Goal: Transaction & Acquisition: Purchase product/service

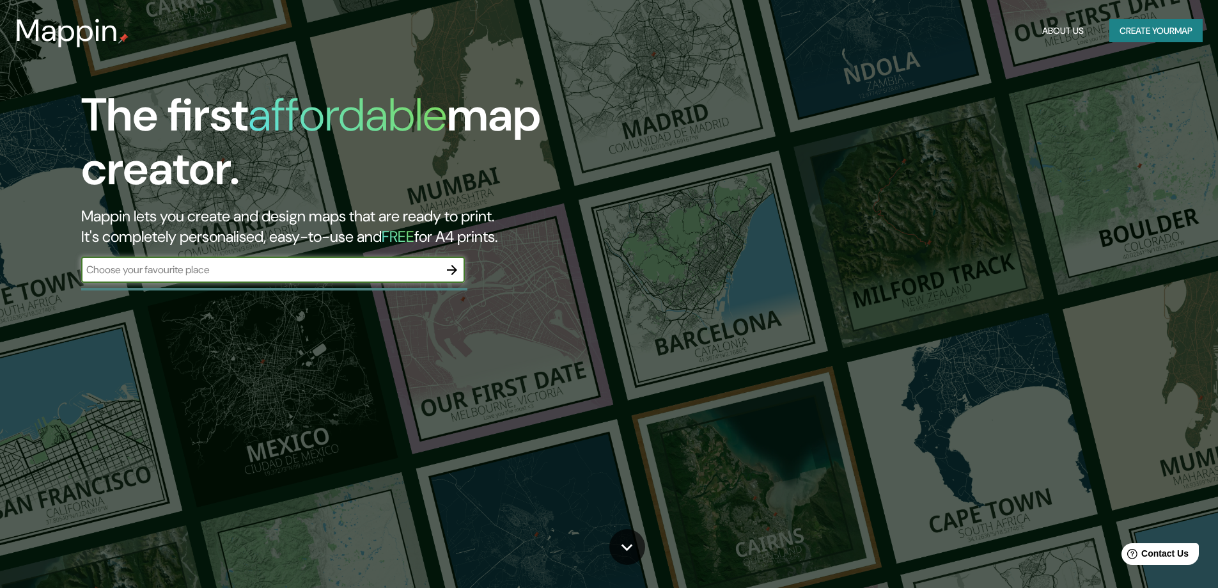
click at [293, 264] on input "text" at bounding box center [260, 269] width 358 height 15
type input "[GEOGRAPHIC_DATA],[GEOGRAPHIC_DATA]"
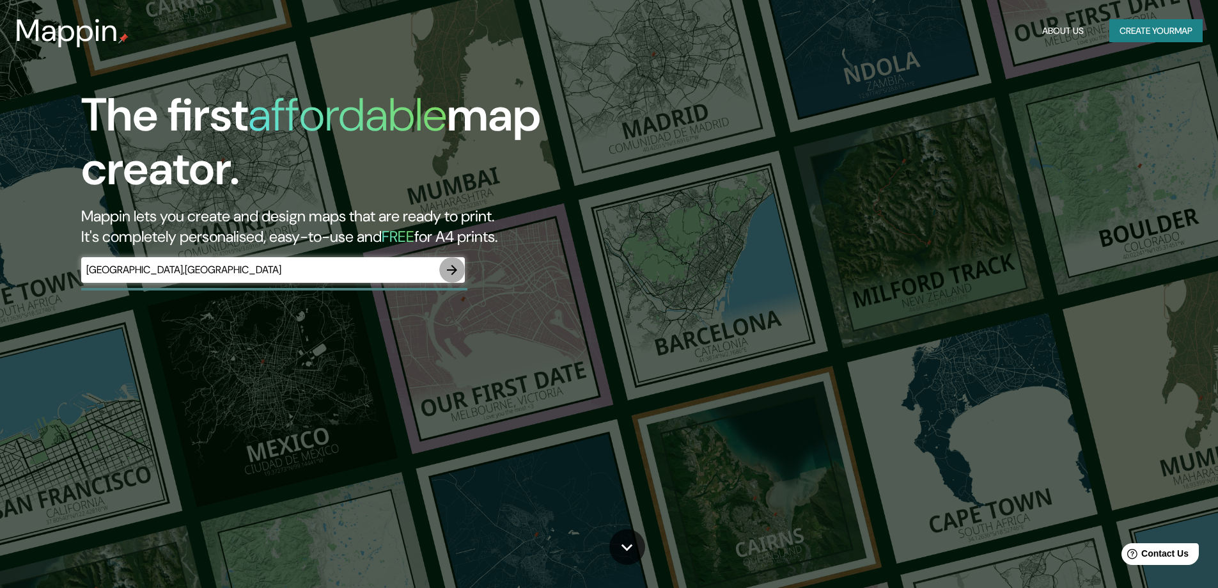
click at [449, 268] on icon "button" at bounding box center [451, 269] width 15 height 15
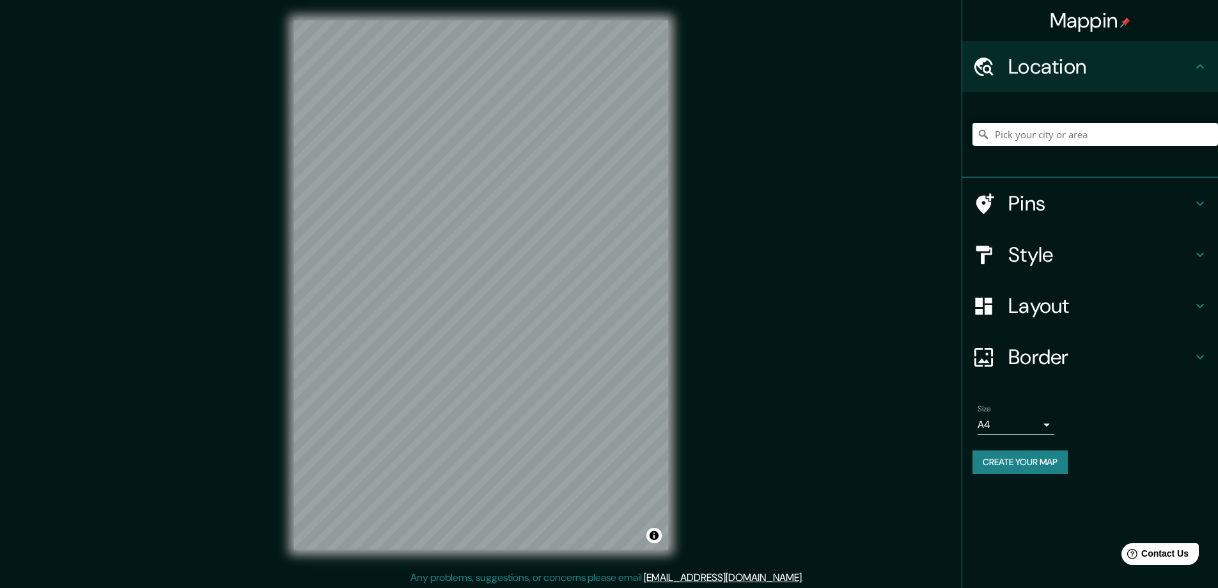
scroll to position [3, 0]
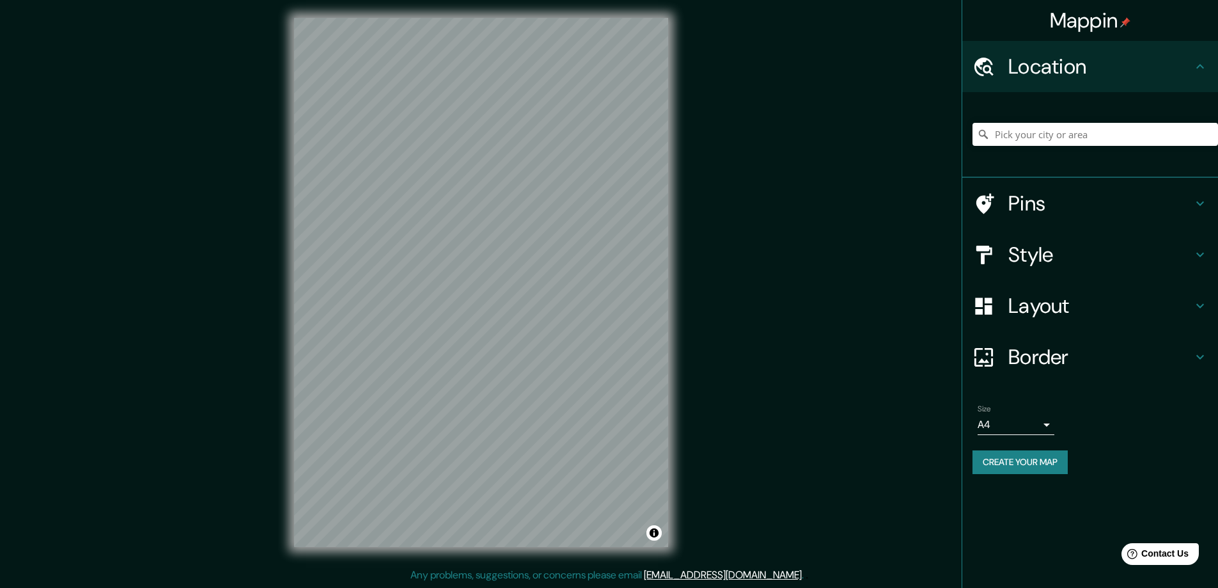
click at [680, 436] on div "© Mapbox © OpenStreetMap Improve this map" at bounding box center [481, 282] width 415 height 570
click at [1052, 210] on h4 "Pins" at bounding box center [1100, 204] width 184 height 26
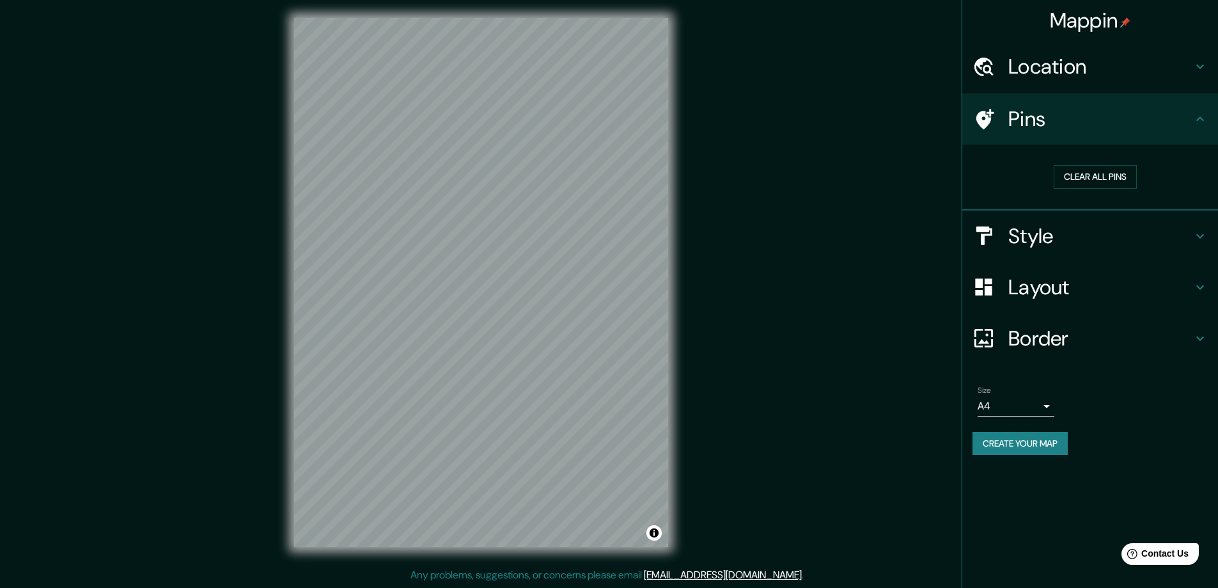
click at [1170, 233] on h4 "Style" at bounding box center [1100, 236] width 184 height 26
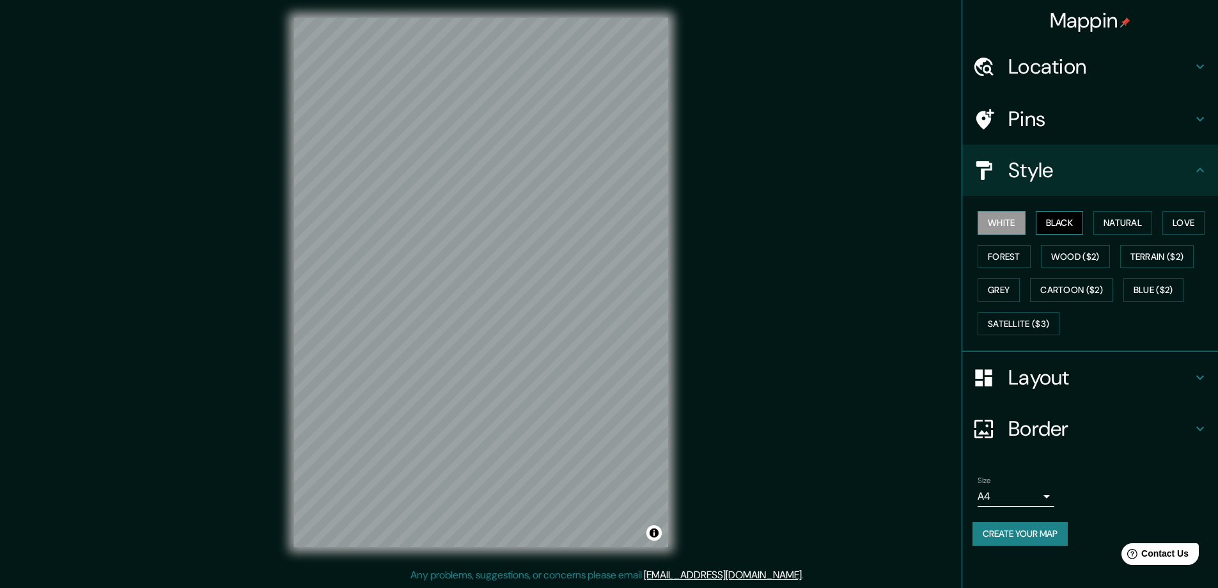
click at [1068, 232] on button "Black" at bounding box center [1060, 223] width 48 height 24
click at [1019, 222] on button "White" at bounding box center [1002, 223] width 48 height 24
click at [1117, 217] on button "Natural" at bounding box center [1122, 223] width 59 height 24
click at [1079, 253] on button "Wood ($2)" at bounding box center [1075, 257] width 69 height 24
click at [1019, 251] on button "Forest" at bounding box center [1004, 257] width 53 height 24
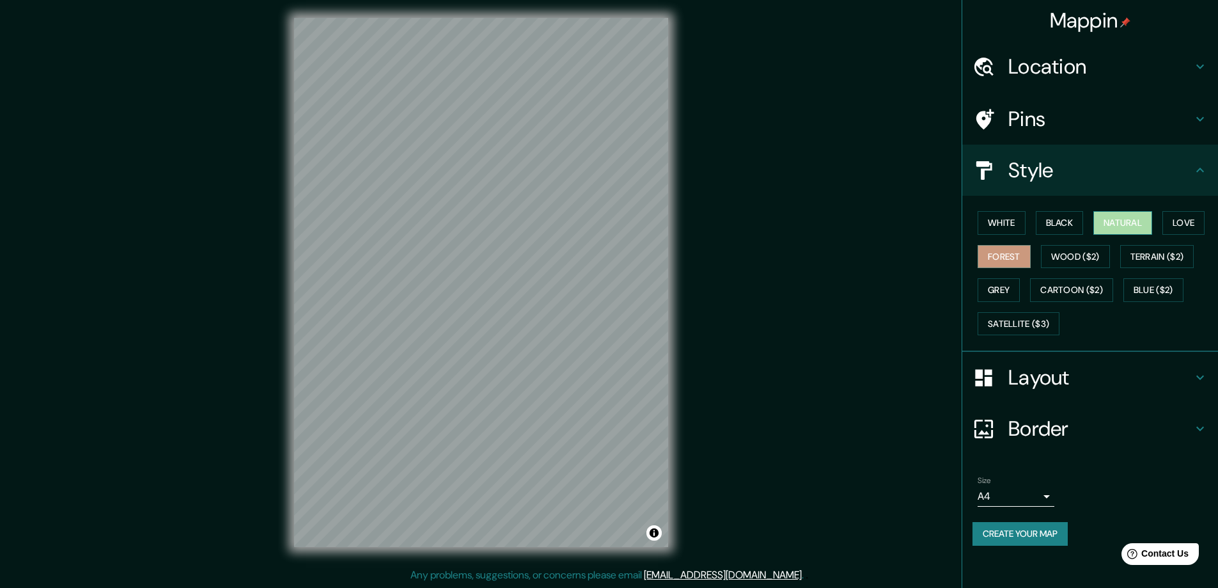
click at [1122, 230] on button "Natural" at bounding box center [1122, 223] width 59 height 24
click at [1196, 221] on button "Love" at bounding box center [1183, 223] width 42 height 24
click at [1138, 221] on button "Natural" at bounding box center [1122, 223] width 59 height 24
click at [1149, 283] on button "Blue ($2)" at bounding box center [1153, 290] width 60 height 24
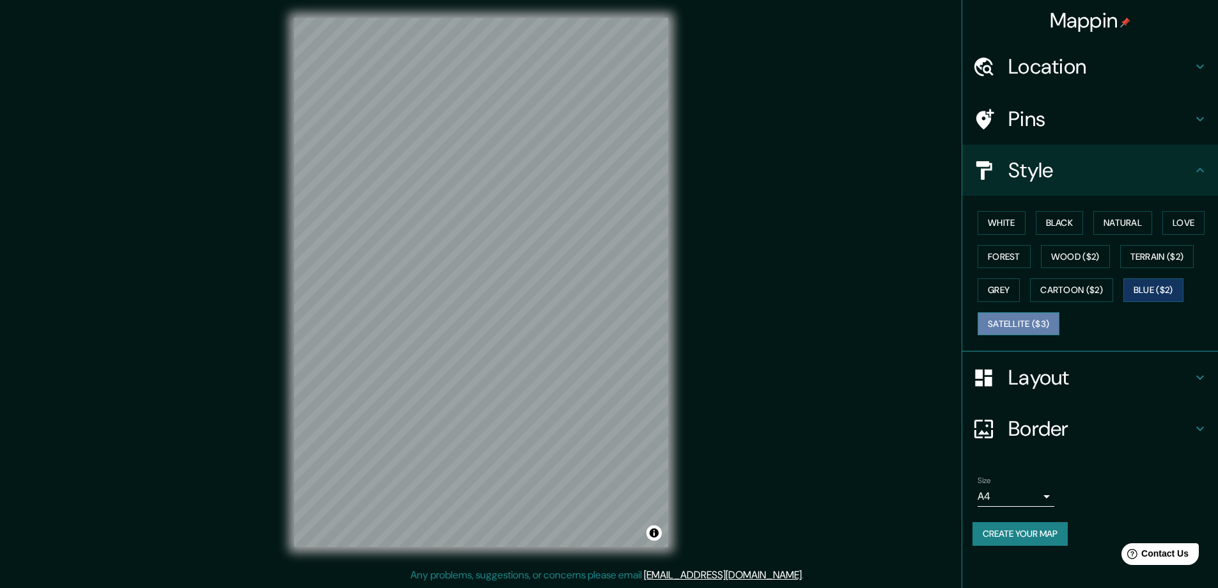
click at [1031, 322] on button "Satellite ($3)" at bounding box center [1019, 324] width 82 height 24
click at [1123, 215] on button "Natural" at bounding box center [1122, 223] width 59 height 24
click at [1041, 373] on h4 "Layout" at bounding box center [1100, 377] width 184 height 26
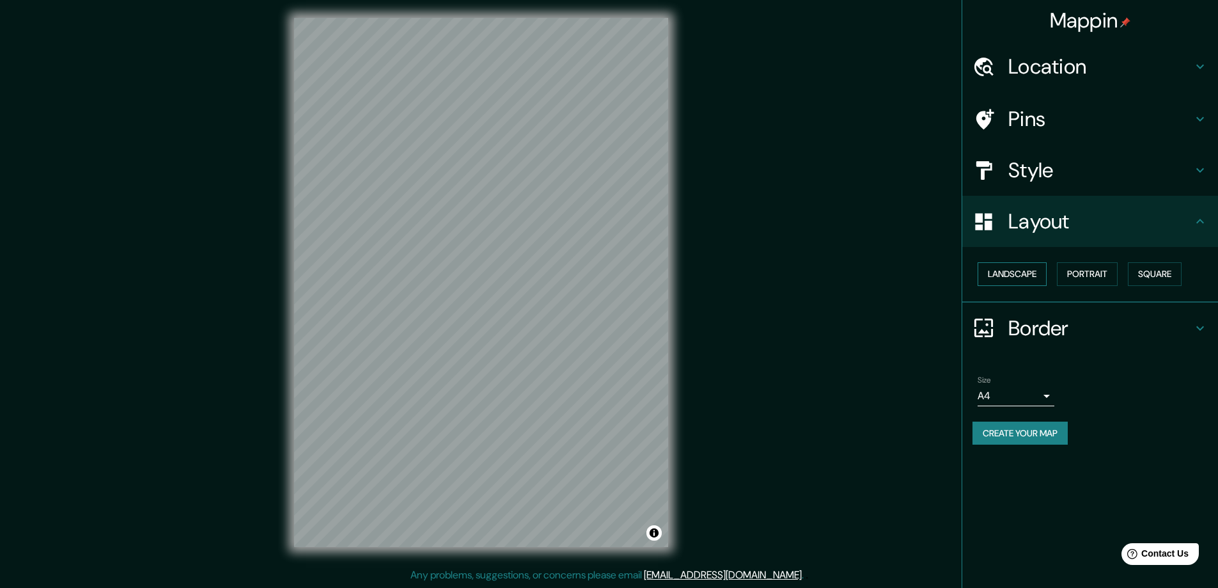
click at [1024, 274] on button "Landscape" at bounding box center [1012, 274] width 69 height 24
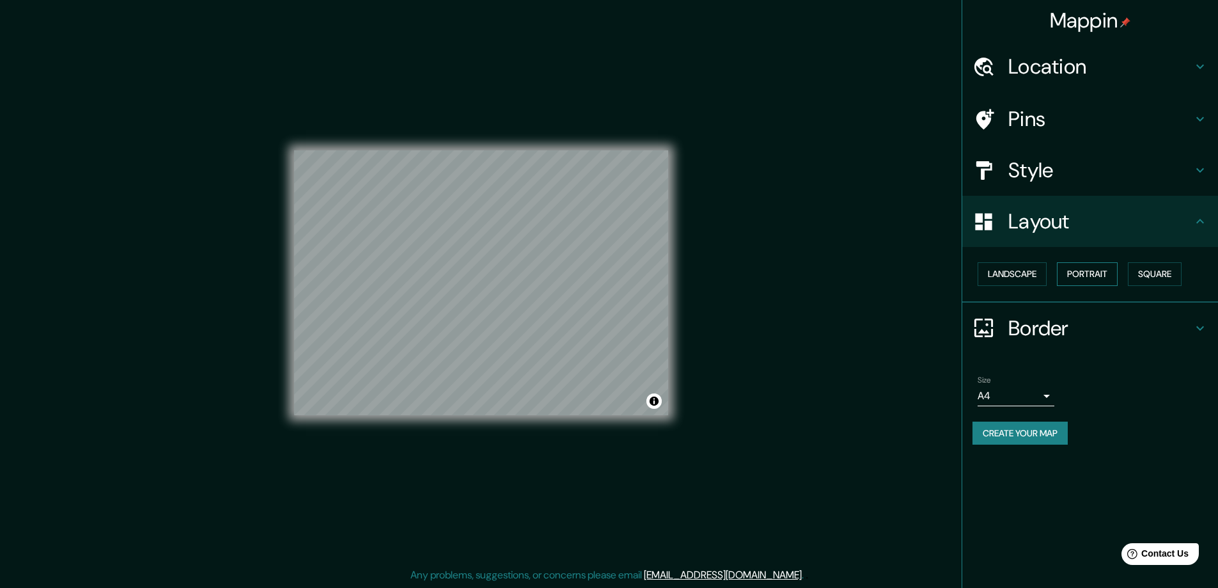
click at [1084, 275] on button "Portrait" at bounding box center [1087, 274] width 61 height 24
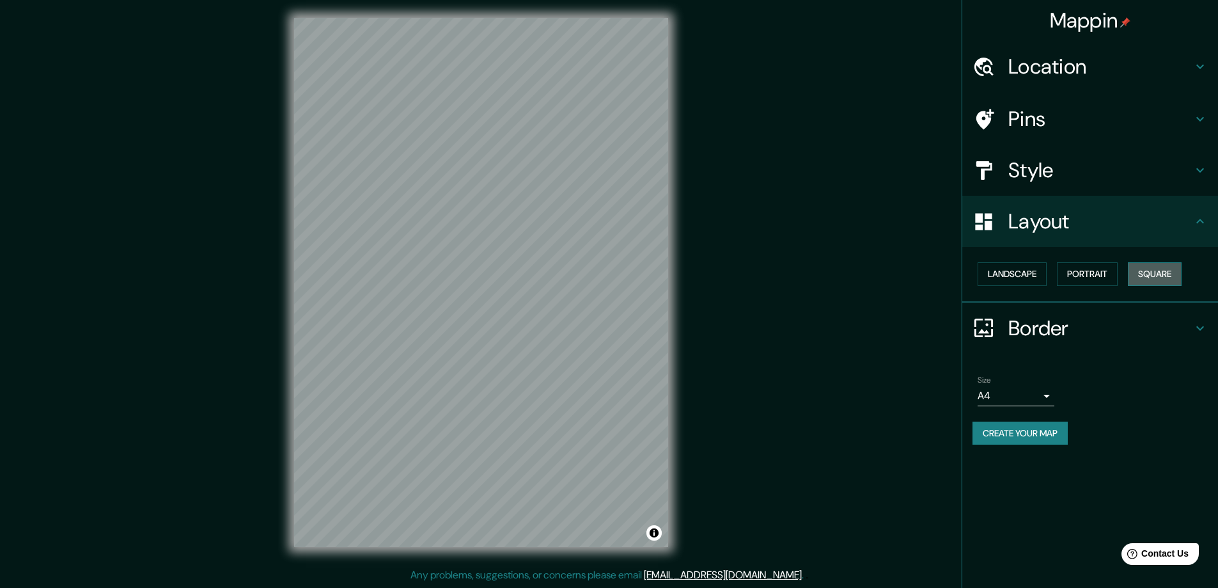
click at [1157, 269] on button "Square" at bounding box center [1155, 274] width 54 height 24
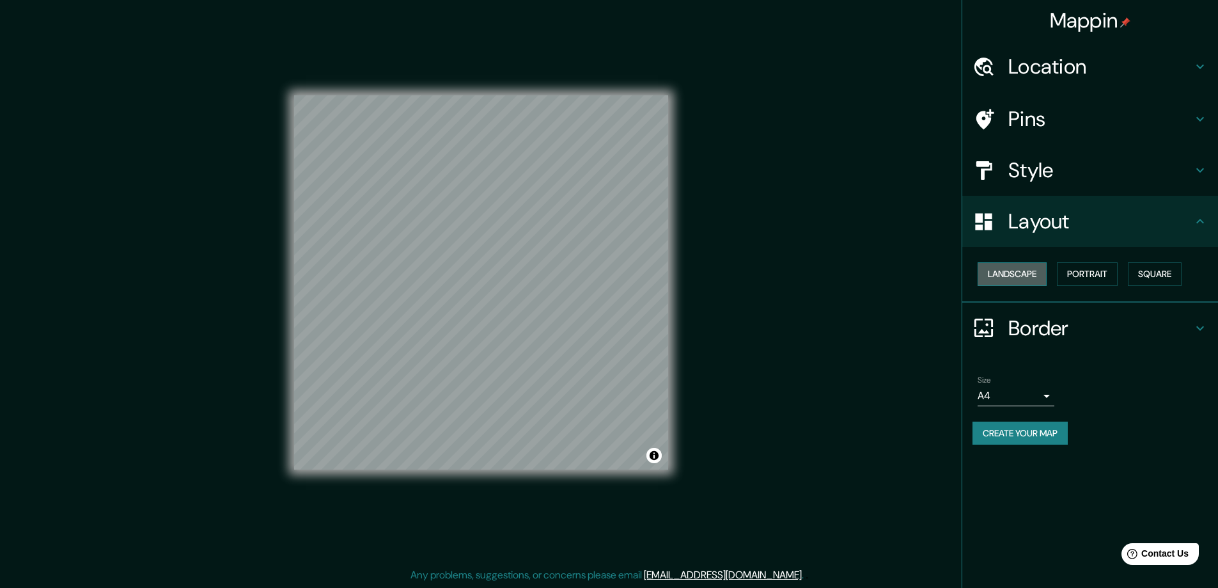
click at [1036, 271] on button "Landscape" at bounding box center [1012, 274] width 69 height 24
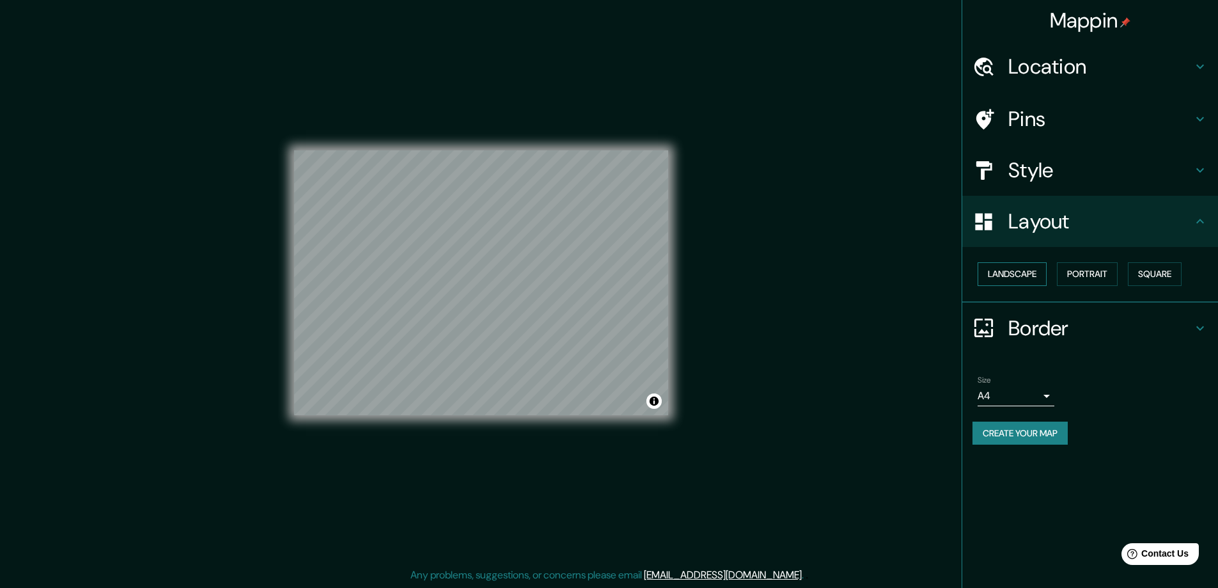
click at [1025, 270] on button "Landscape" at bounding box center [1012, 274] width 69 height 24
click at [1100, 269] on button "Portrait" at bounding box center [1087, 274] width 61 height 24
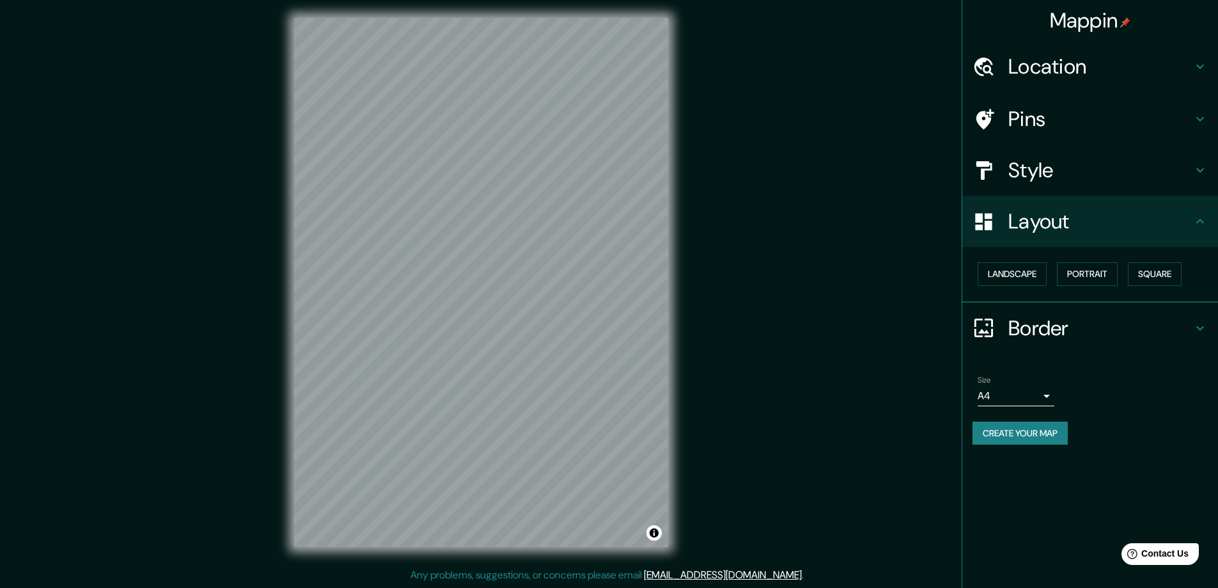
click at [1067, 327] on h4 "Border" at bounding box center [1100, 328] width 184 height 26
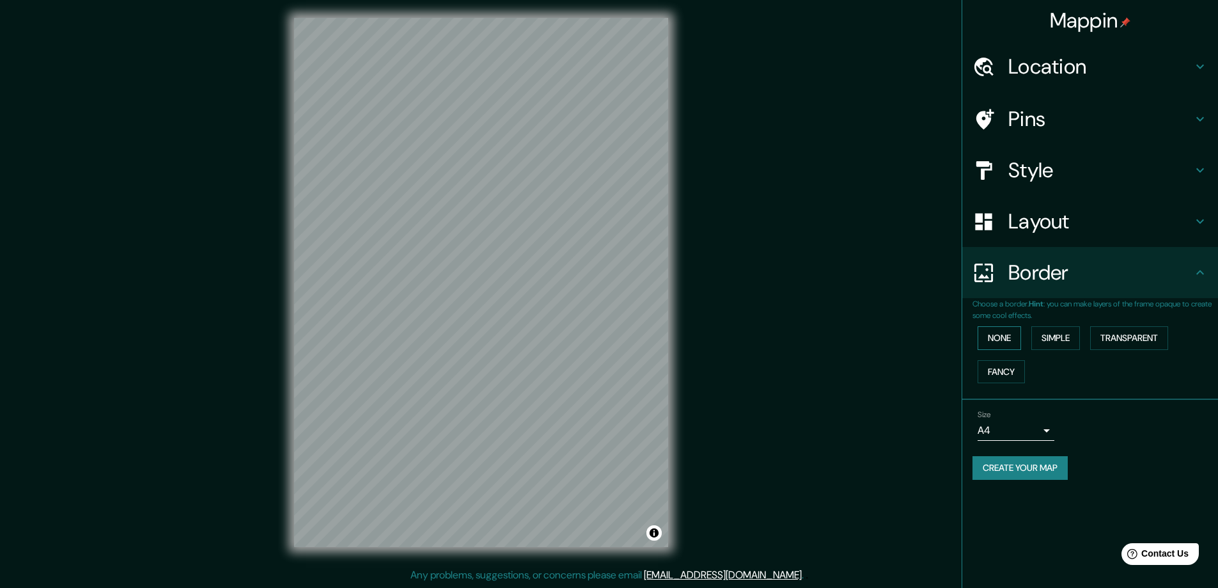
click at [1011, 340] on button "None" at bounding box center [999, 338] width 43 height 24
click at [1066, 334] on button "Simple" at bounding box center [1055, 338] width 49 height 24
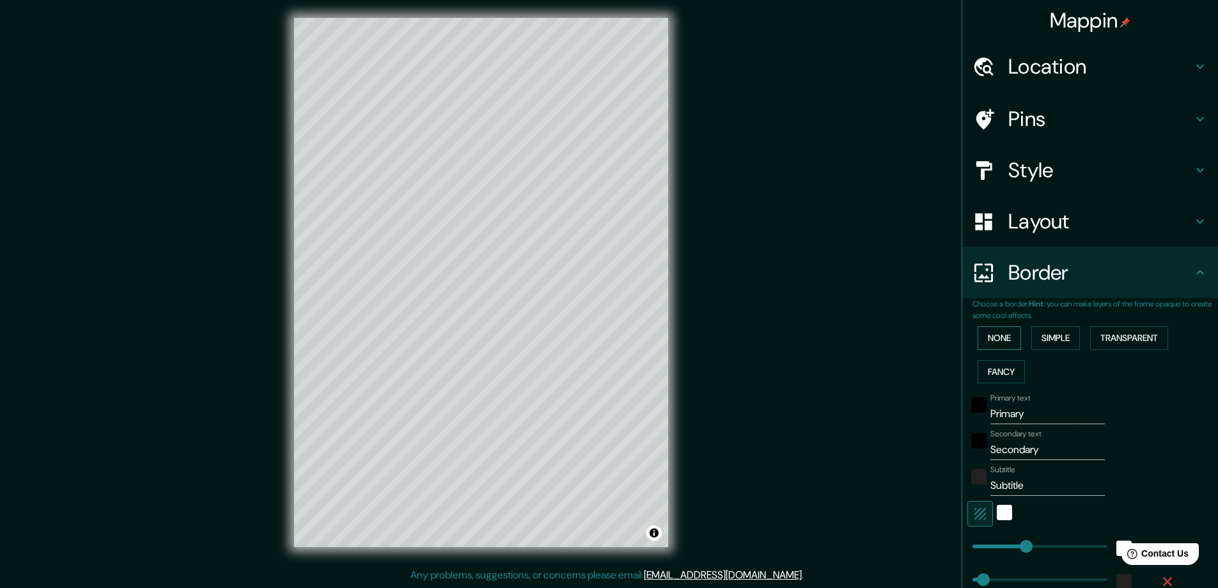
click at [1011, 330] on button "None" at bounding box center [999, 338] width 43 height 24
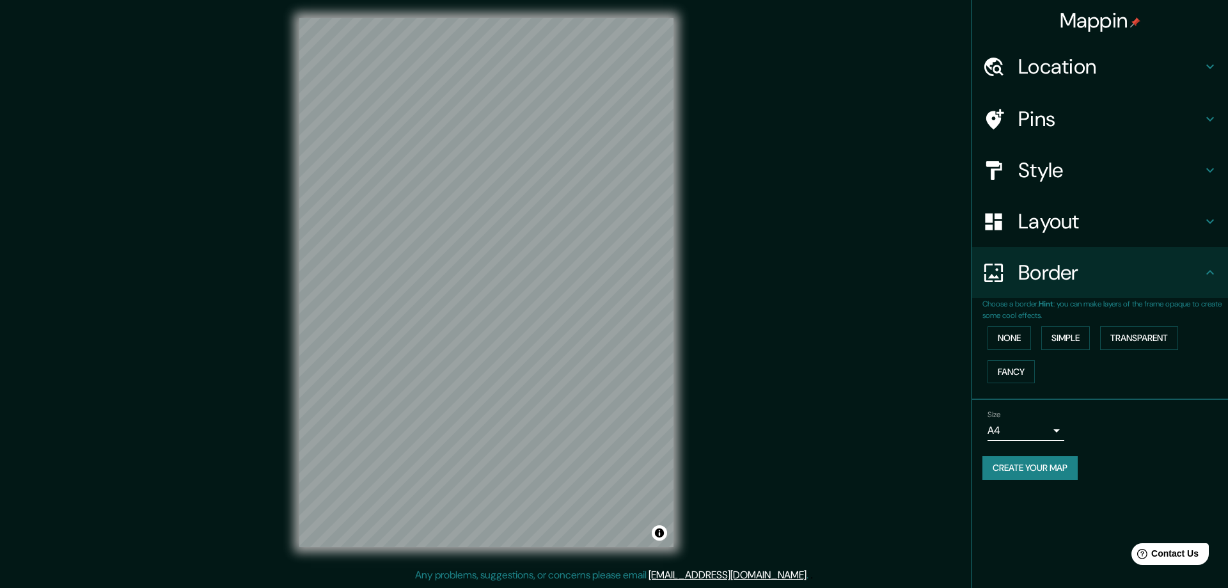
click at [1001, 427] on body "Mappin Location Pins Style Layout Border Choose a border. Hint : you can make l…" at bounding box center [614, 291] width 1228 height 588
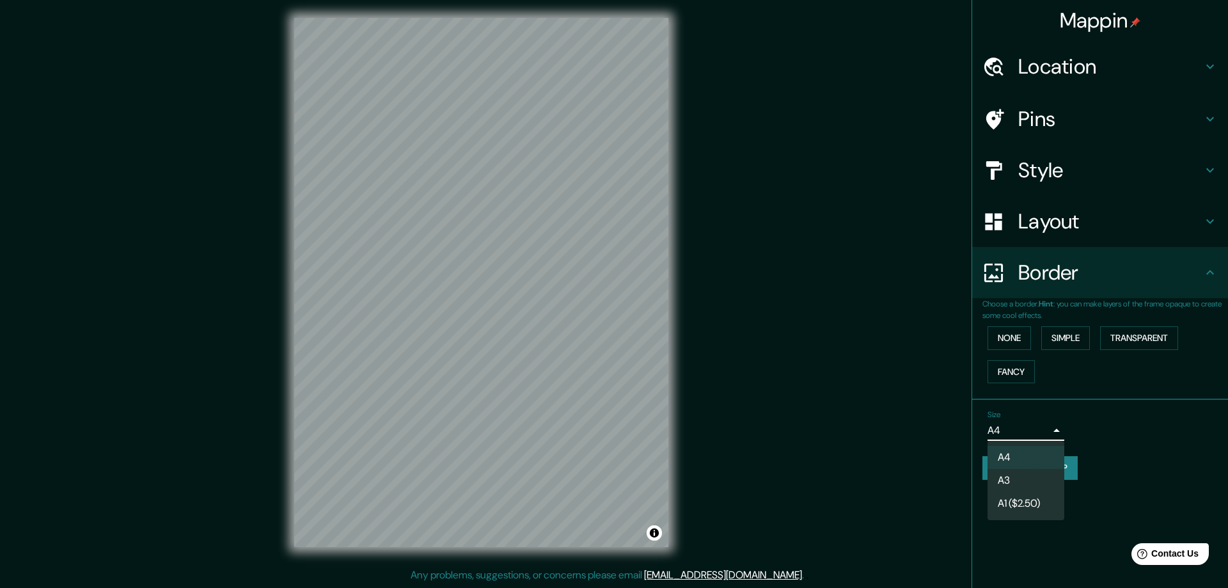
drag, startPoint x: 1075, startPoint y: 248, endPoint x: 1057, endPoint y: 221, distance: 32.8
click at [1059, 224] on div at bounding box center [614, 294] width 1228 height 588
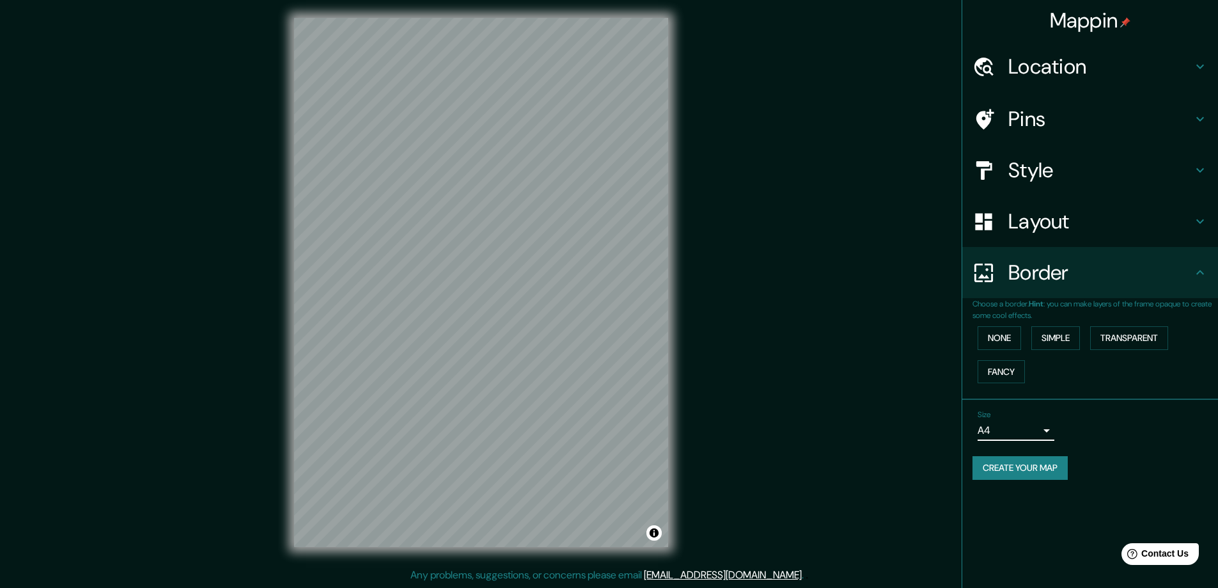
click at [1057, 221] on div "A4 A3 A1 ($2.50)" at bounding box center [609, 294] width 1218 height 588
click at [1046, 221] on h4 "Layout" at bounding box center [1100, 221] width 184 height 26
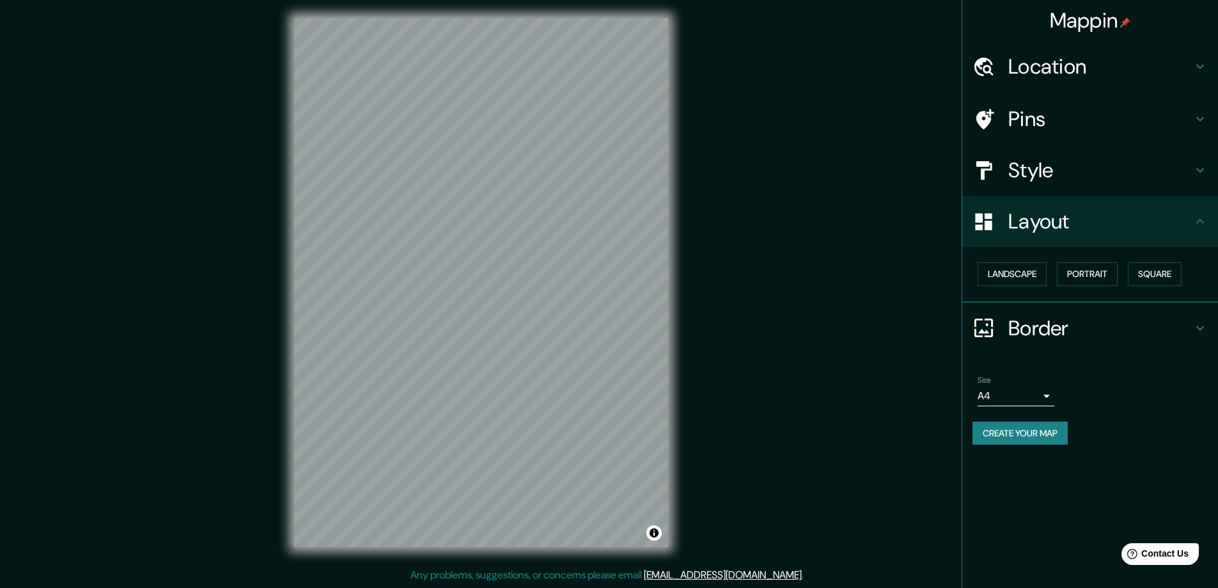
click at [1047, 183] on h4 "Style" at bounding box center [1100, 170] width 184 height 26
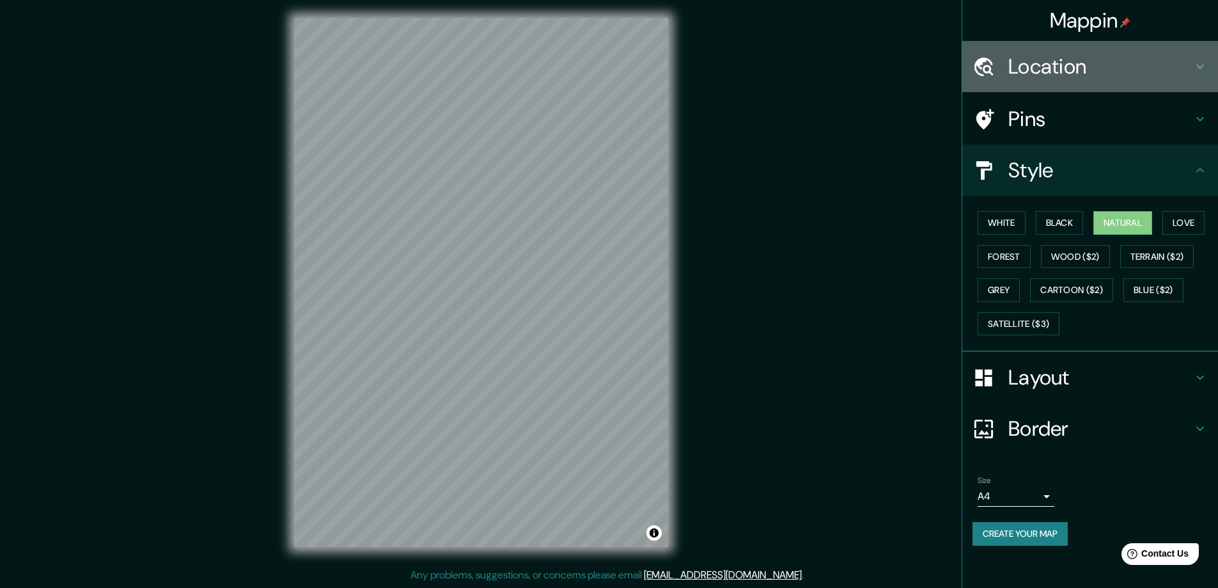
click at [1029, 74] on h4 "Location" at bounding box center [1100, 67] width 184 height 26
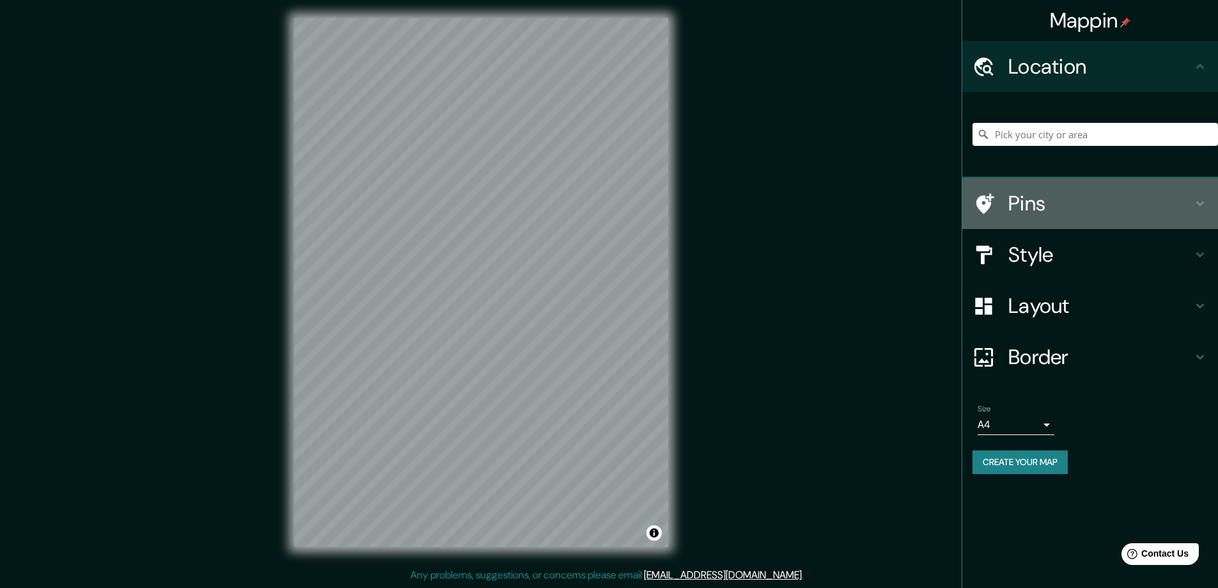
click at [1036, 191] on h4 "Pins" at bounding box center [1100, 204] width 184 height 26
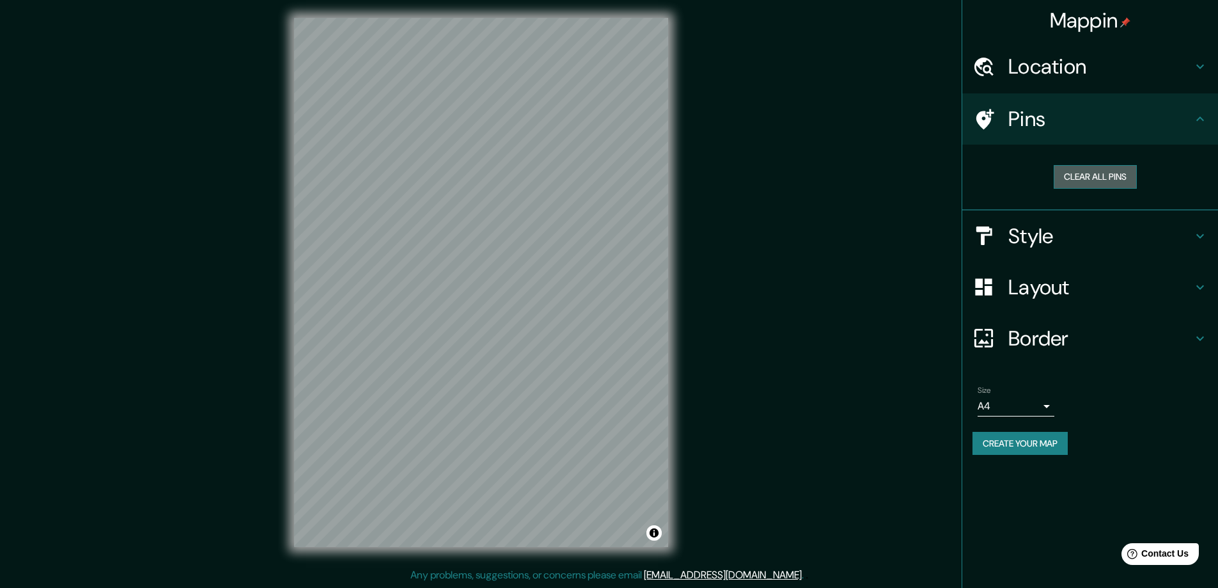
drag, startPoint x: 1077, startPoint y: 178, endPoint x: 1054, endPoint y: 181, distance: 23.8
click at [1054, 181] on button "Clear all pins" at bounding box center [1095, 177] width 83 height 24
click at [1085, 179] on button "Clear all pins" at bounding box center [1095, 177] width 83 height 24
